Goal: Task Accomplishment & Management: Manage account settings

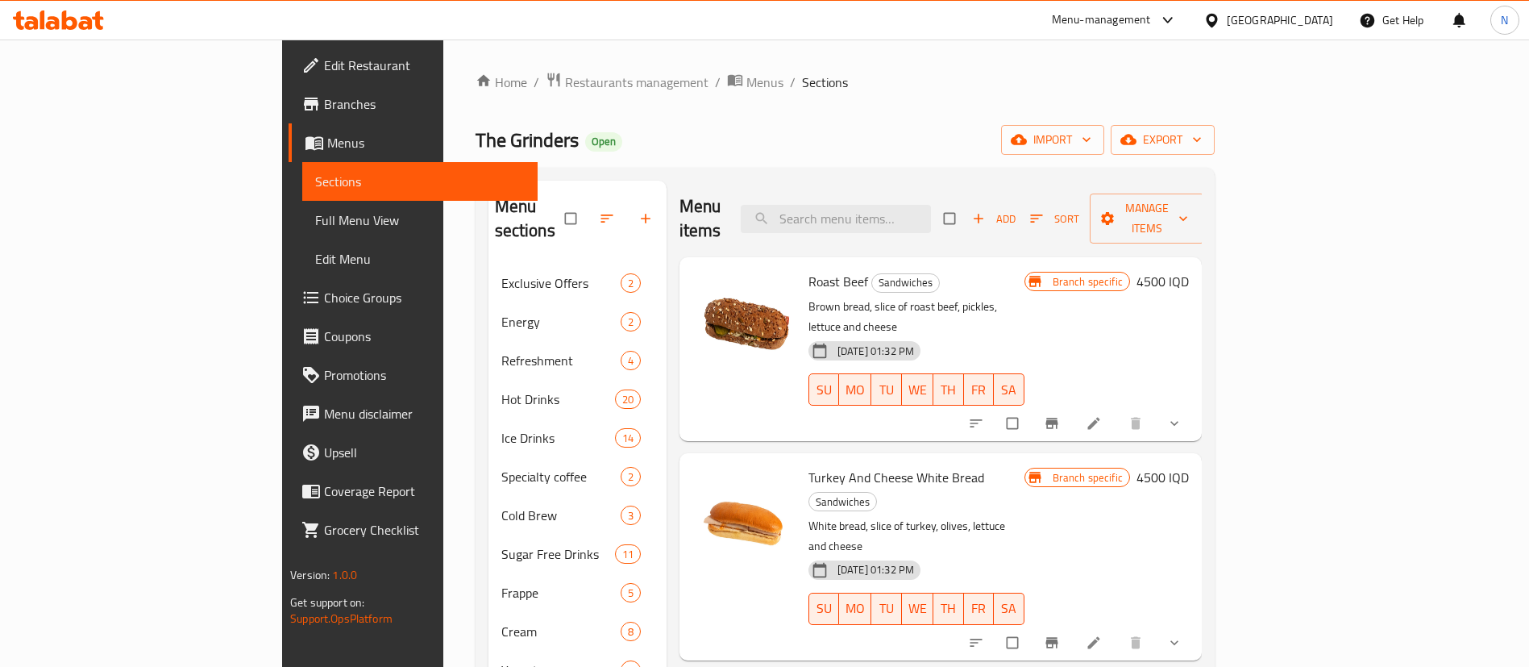
click at [1067, 110] on div "Home / Restaurants management / Menus / Sections The Grinders Open import expor…" at bounding box center [845, 506] width 739 height 869
click at [565, 73] on span "Restaurants management" at bounding box center [636, 82] width 143 height 19
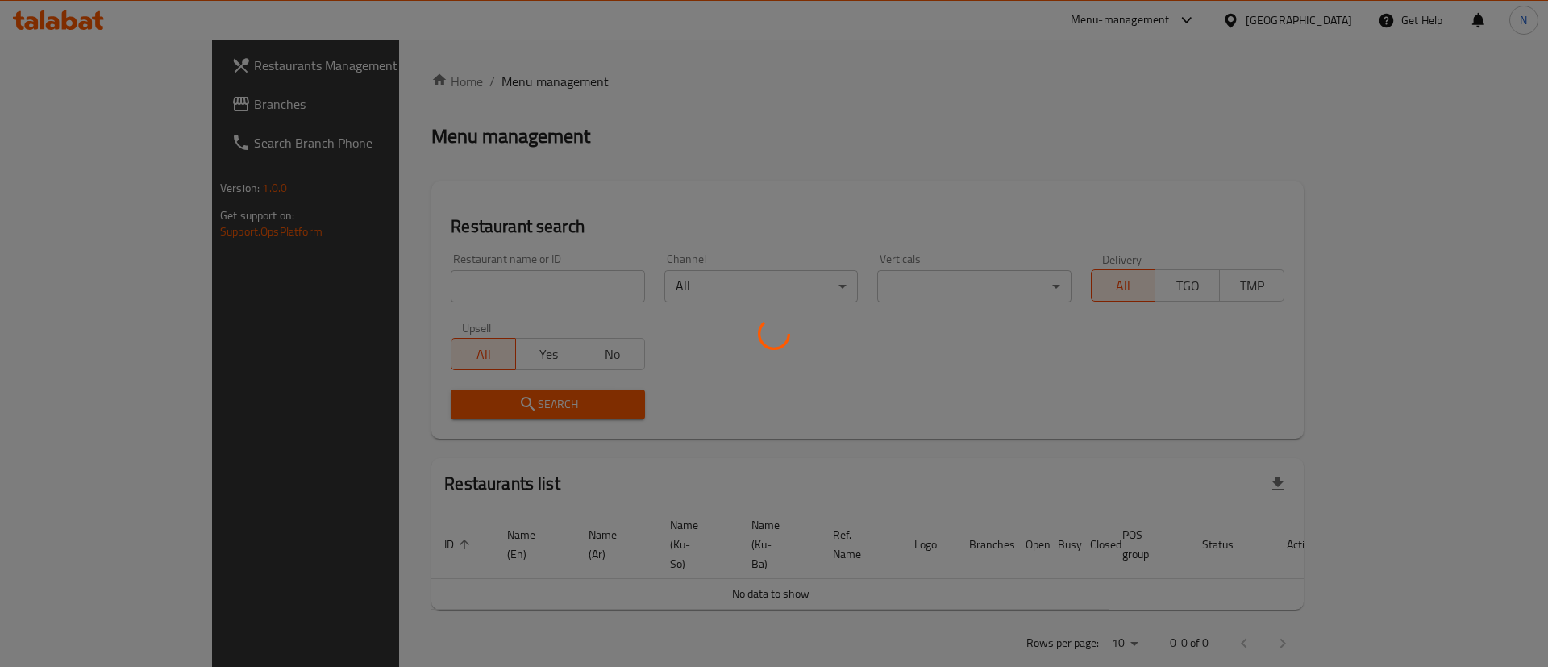
click at [426, 300] on div at bounding box center [774, 333] width 1548 height 667
click at [414, 281] on div at bounding box center [774, 333] width 1548 height 667
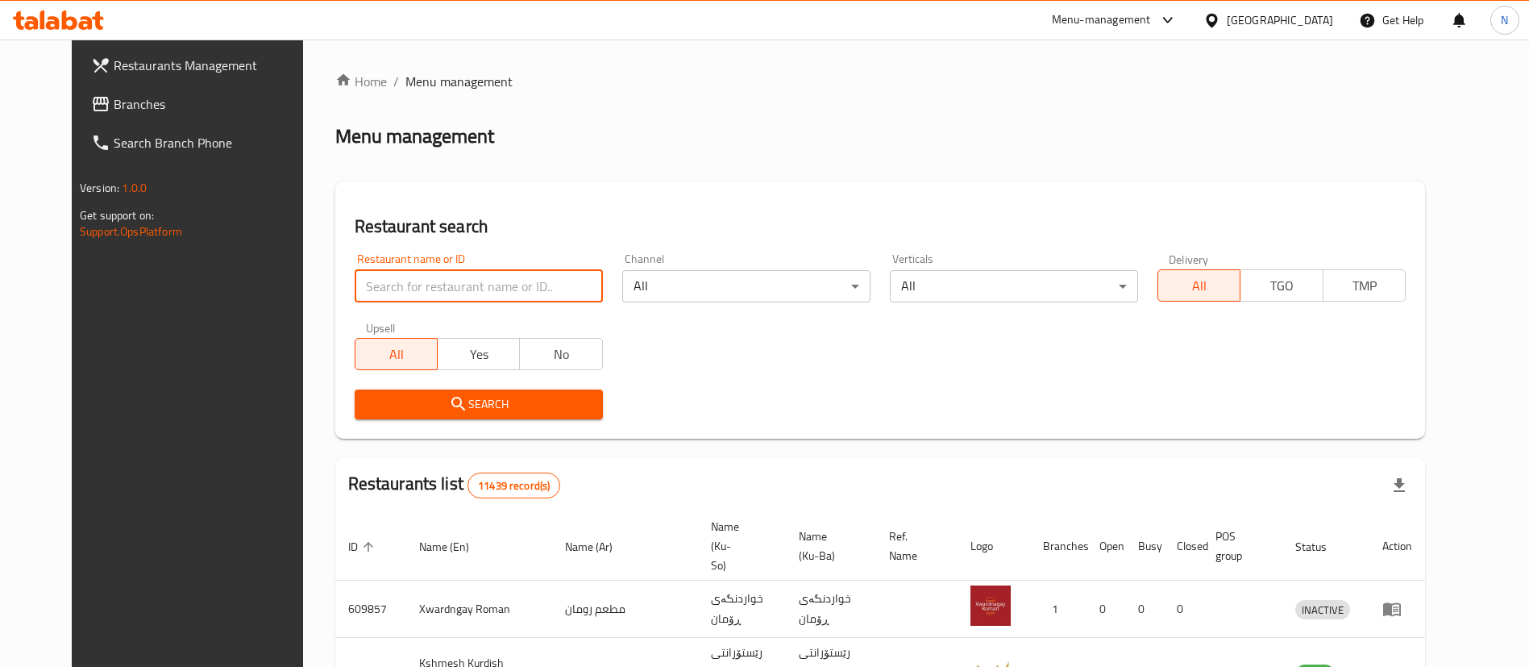
click at [414, 281] on input "search" at bounding box center [479, 286] width 248 height 32
type input "falafel [GEOGRAPHIC_DATA]"
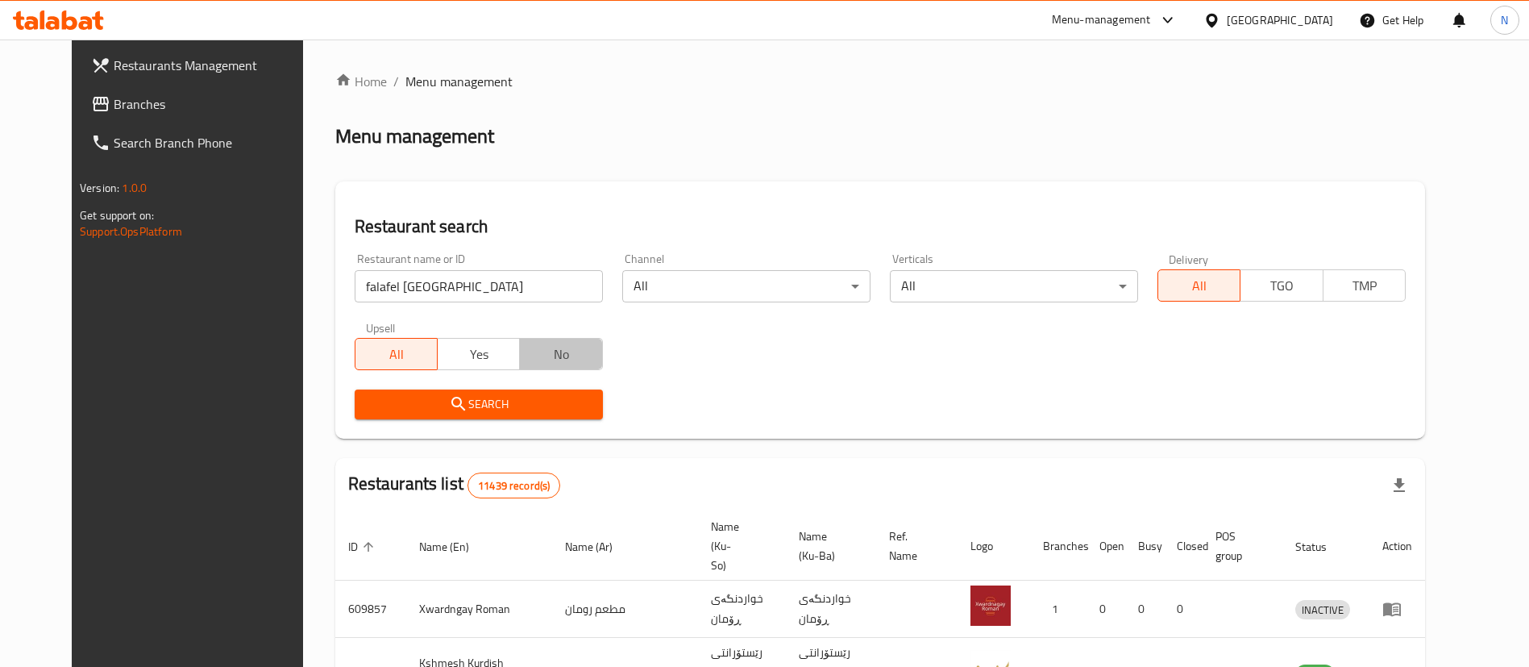
click at [519, 362] on button "No" at bounding box center [560, 354] width 83 height 32
click at [362, 351] on span "All" at bounding box center [396, 354] width 69 height 23
click at [409, 428] on div "Search" at bounding box center [479, 404] width 268 height 49
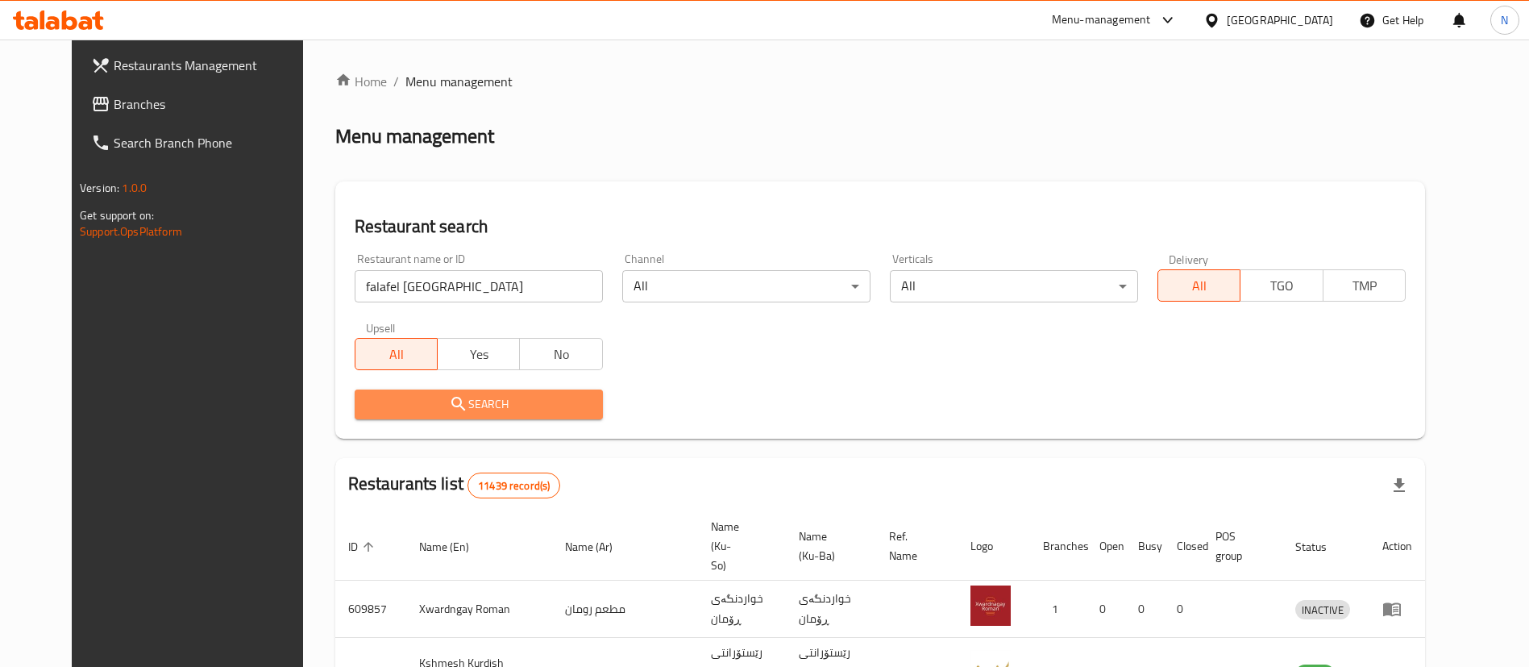
click at [406, 414] on span "Search" at bounding box center [479, 404] width 223 height 20
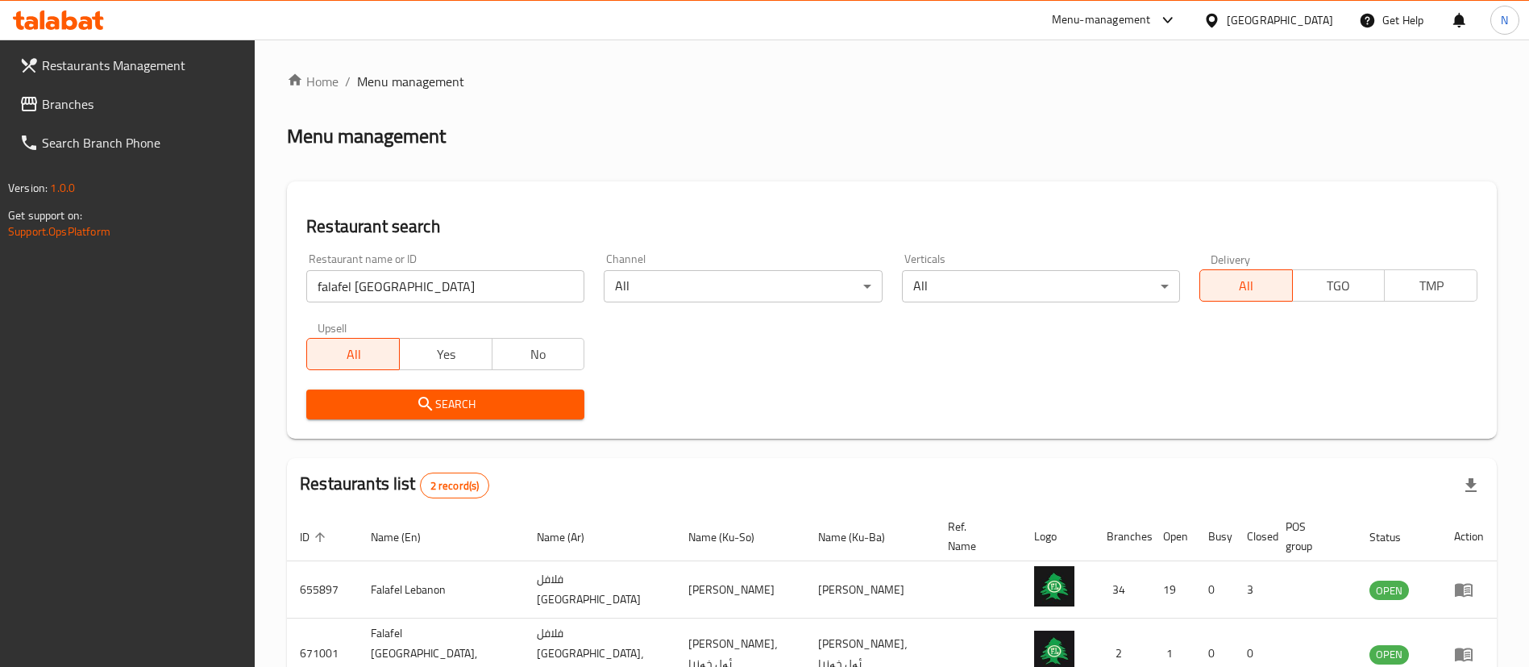
scroll to position [96, 0]
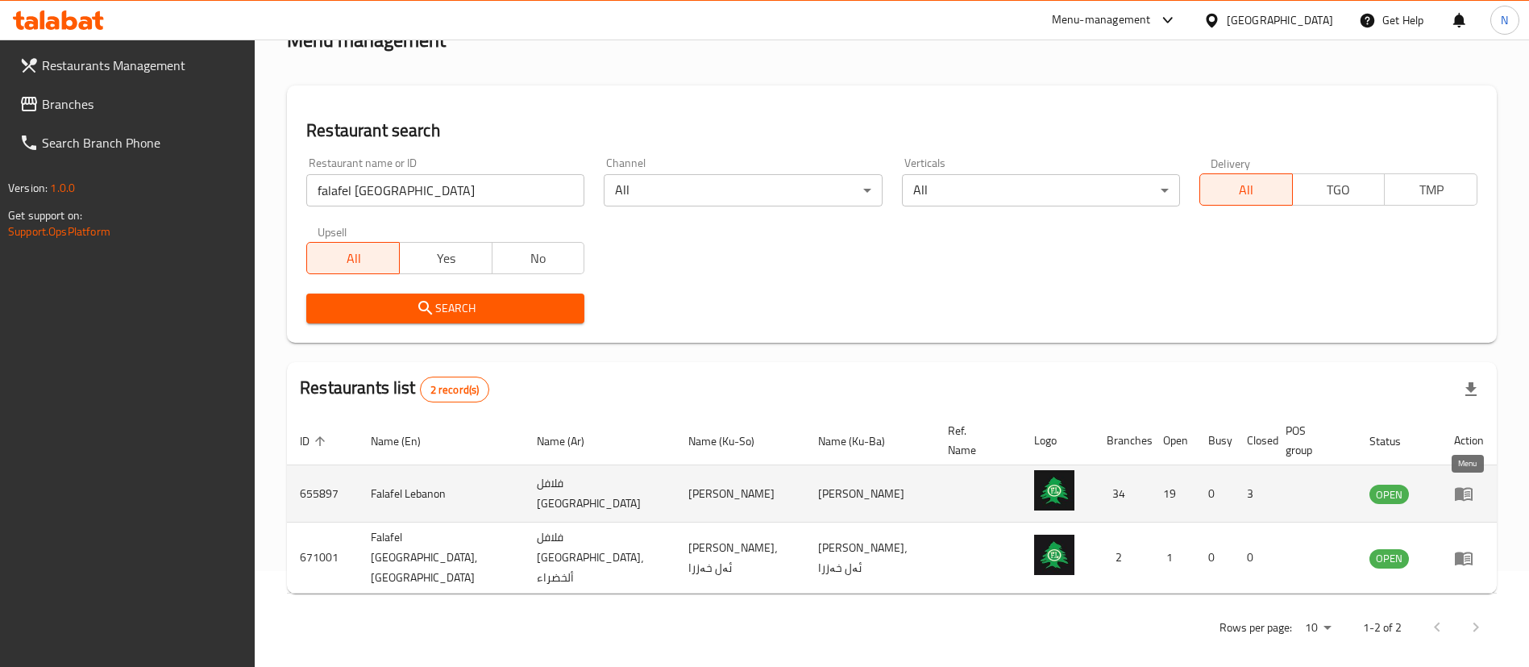
click at [1468, 497] on icon "enhanced table" at bounding box center [1463, 493] width 19 height 19
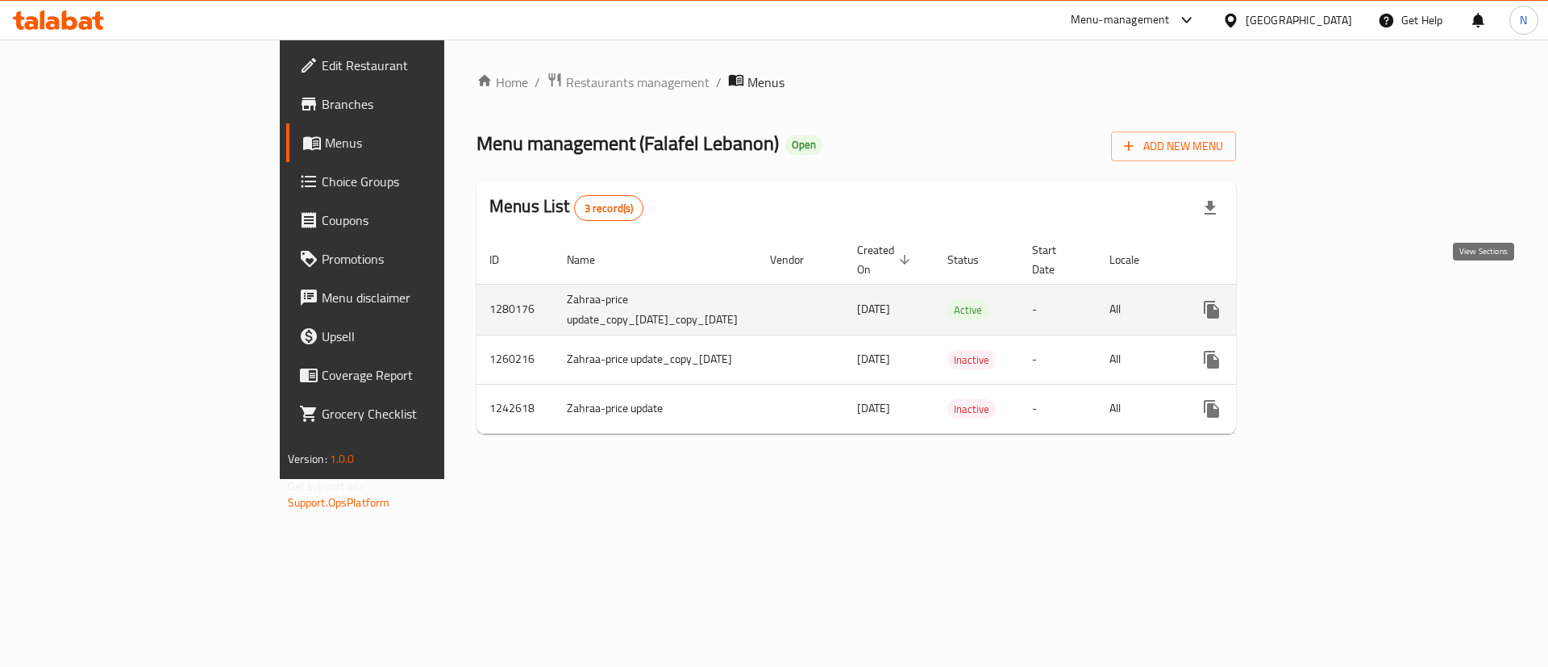
click at [1337, 300] on icon "enhanced table" at bounding box center [1327, 309] width 19 height 19
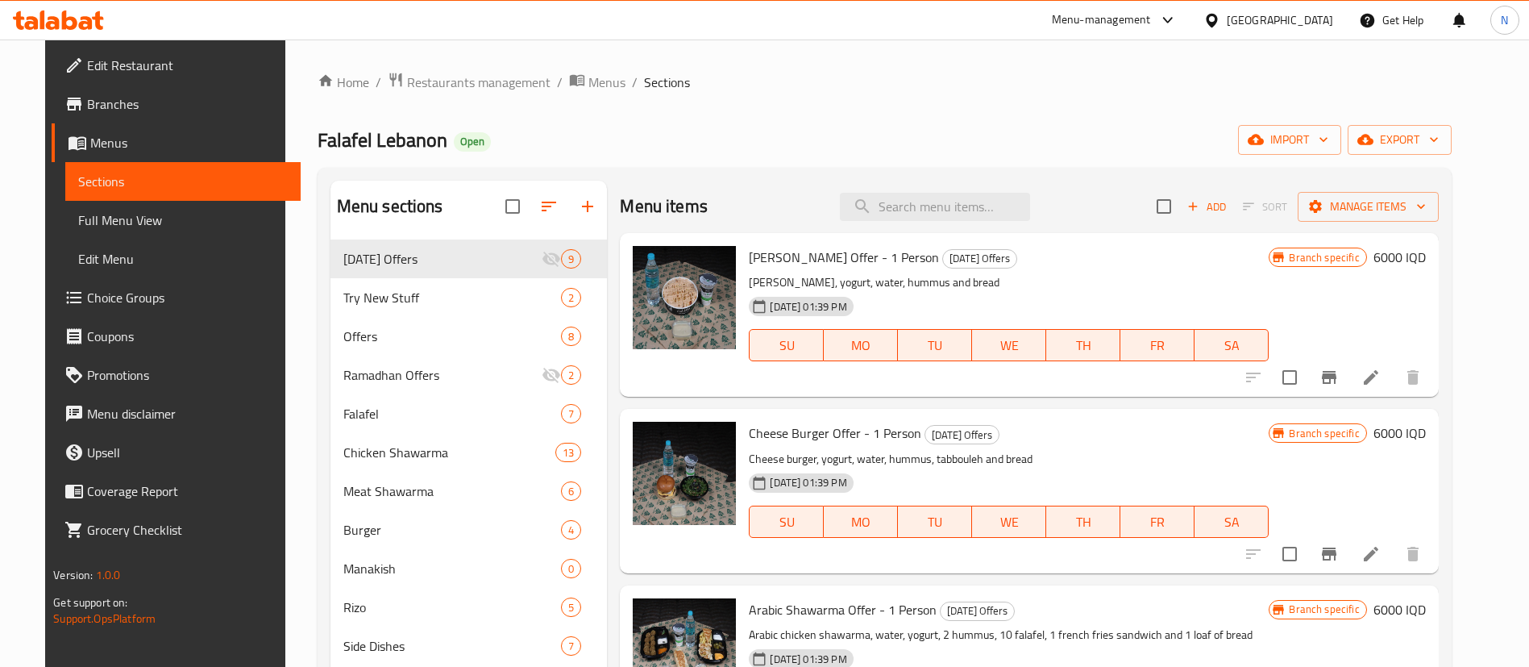
click at [87, 102] on span "Branches" at bounding box center [187, 103] width 201 height 19
